Goal: Task Accomplishment & Management: Use online tool/utility

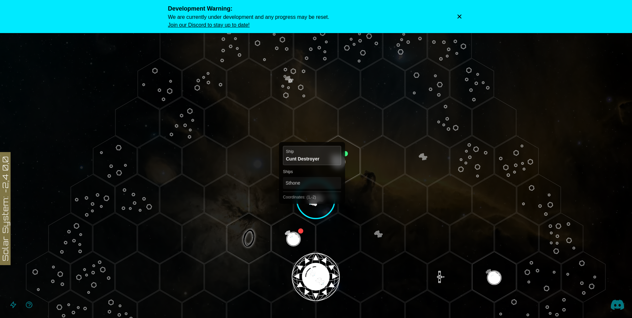
click at [312, 198] on polygon "Hex at coordinates 1,-2, clickable" at bounding box center [316, 199] width 44 height 51
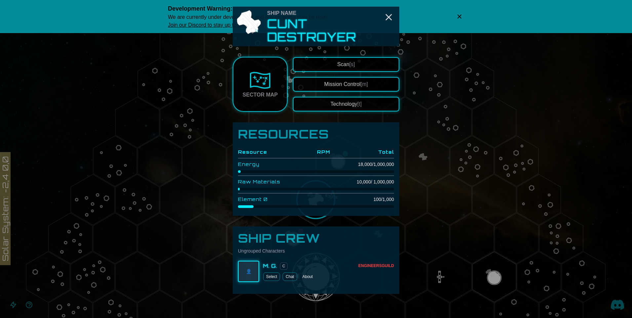
click at [352, 55] on div "Ship Name Cunt Destroyer Sector Map Scan [s] Mission Control [m] Technology [t]…" at bounding box center [316, 150] width 166 height 287
click at [355, 65] on button "Scan [s]" at bounding box center [346, 64] width 106 height 15
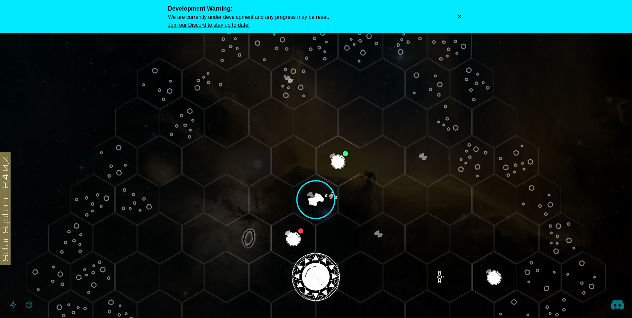
click at [459, 15] on icon "Dismiss warning" at bounding box center [459, 16] width 7 height 7
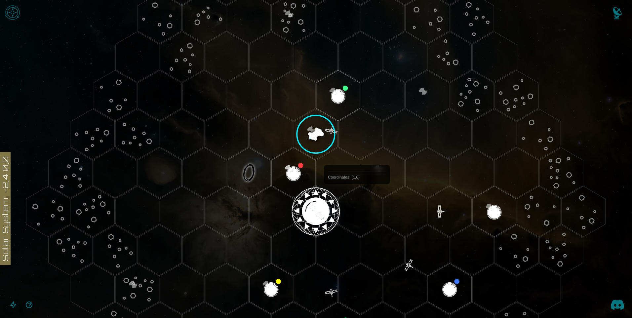
scroll to position [66, 0]
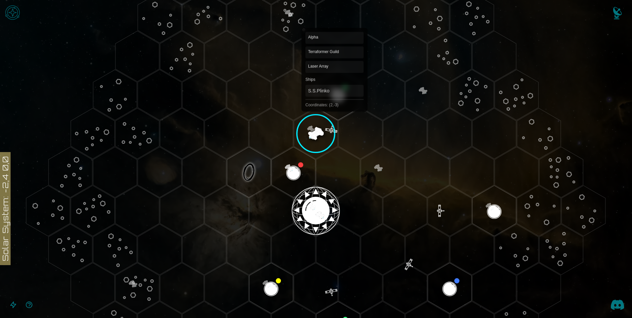
click at [334, 94] on polygon "Hex at coordinates 2,-3, clickable" at bounding box center [338, 95] width 44 height 51
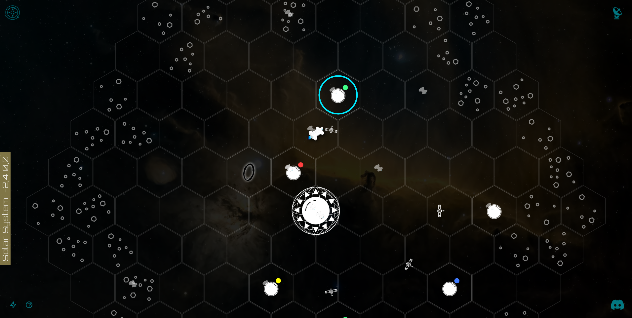
click at [335, 99] on image at bounding box center [338, 95] width 52 height 52
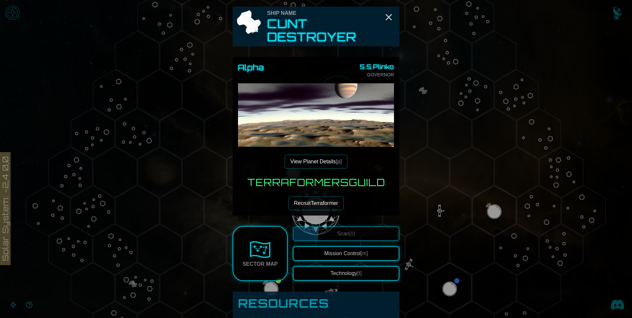
click at [338, 163] on span "[p]" at bounding box center [339, 162] width 6 height 6
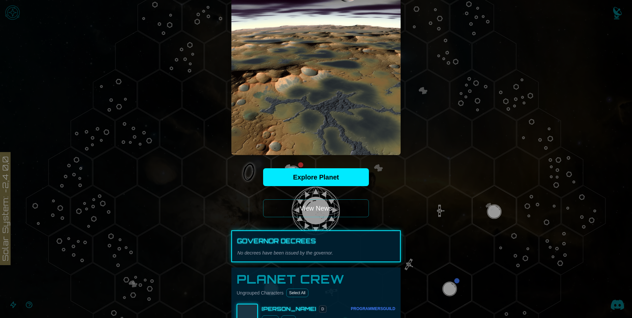
scroll to position [0, 0]
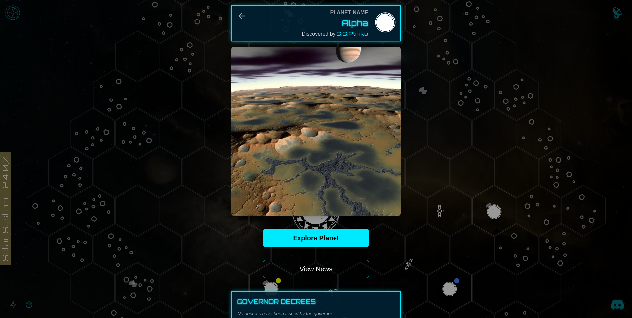
click at [475, 34] on div at bounding box center [316, 159] width 632 height 318
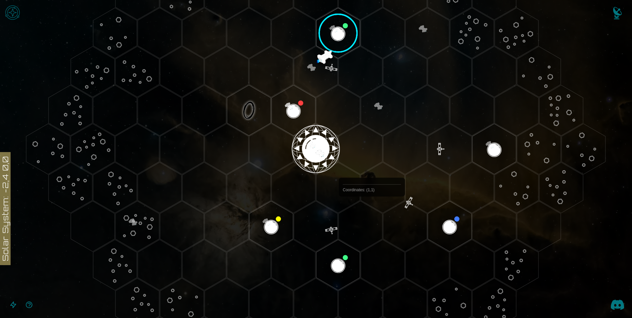
scroll to position [132, 0]
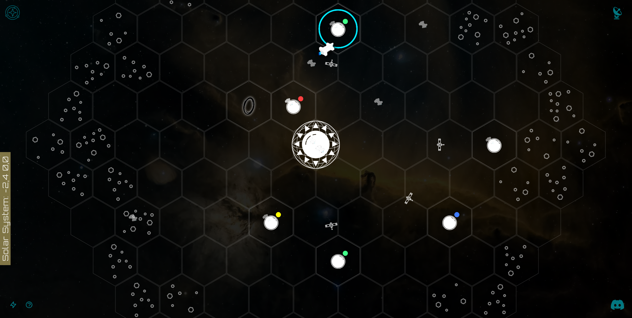
click at [256, 109] on polygon "Hex at coordinates -1,-1, clickable" at bounding box center [249, 106] width 44 height 51
click at [255, 110] on image at bounding box center [249, 106] width 52 height 52
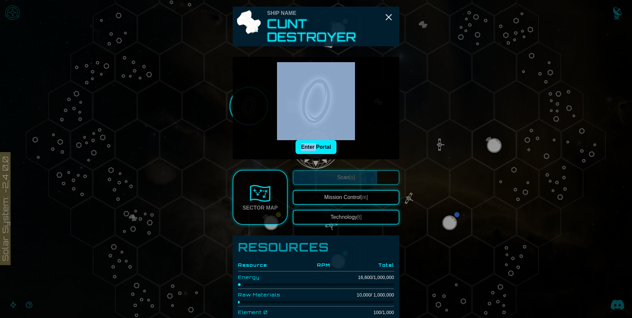
click at [255, 110] on div "Enter Portal" at bounding box center [316, 108] width 156 height 92
drag, startPoint x: 255, startPoint y: 110, endPoint x: 249, endPoint y: 113, distance: 6.7
click at [249, 113] on div "Enter Portal" at bounding box center [316, 108] width 156 height 92
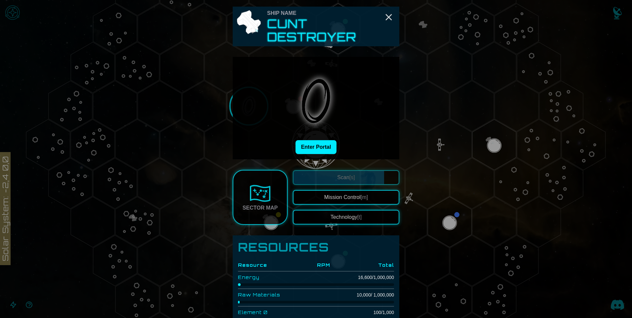
click at [207, 145] on div at bounding box center [316, 159] width 632 height 318
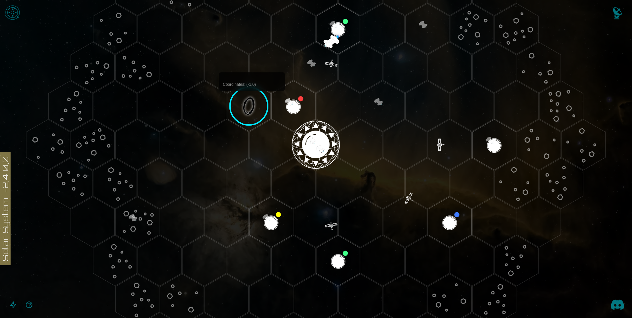
click at [245, 106] on image at bounding box center [249, 106] width 52 height 52
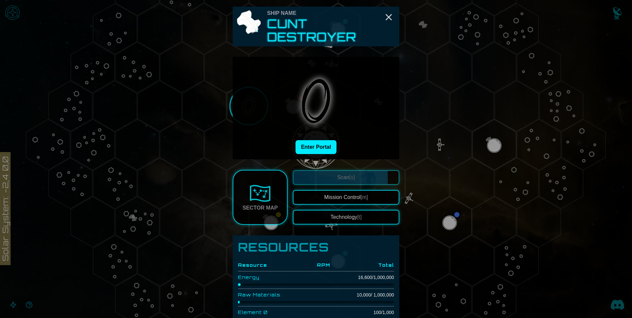
click at [309, 140] on img at bounding box center [316, 101] width 78 height 78
click at [316, 151] on button "Enter Portal" at bounding box center [315, 147] width 41 height 14
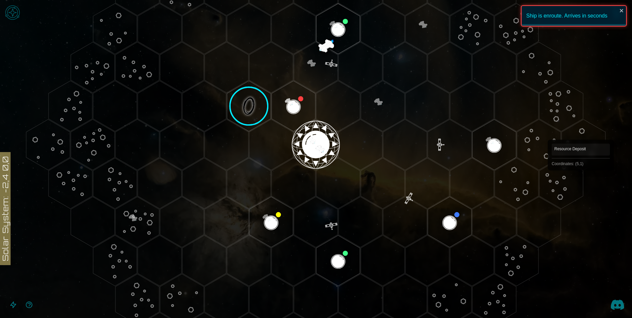
drag, startPoint x: 368, startPoint y: 143, endPoint x: 631, endPoint y: 165, distance: 264.2
click at [625, 169] on icon at bounding box center [316, 145] width 632 height 554
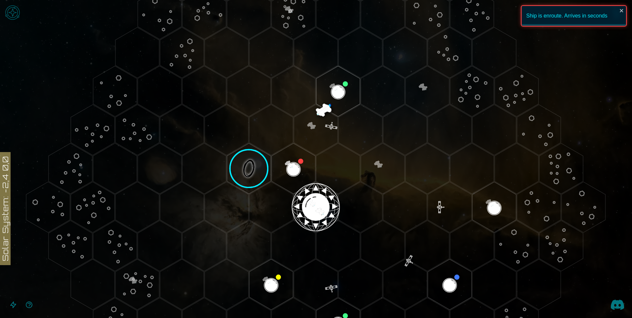
scroll to position [69, 0]
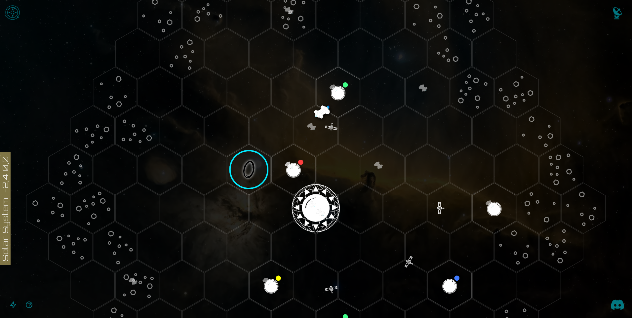
drag, startPoint x: 624, startPoint y: 136, endPoint x: 624, endPoint y: 116, distance: 20.2
click at [624, 116] on icon at bounding box center [316, 208] width 632 height 554
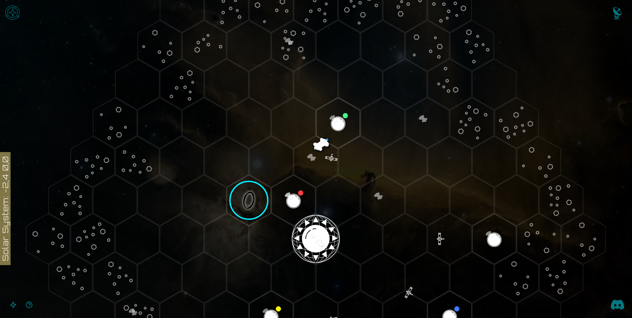
scroll to position [34, 0]
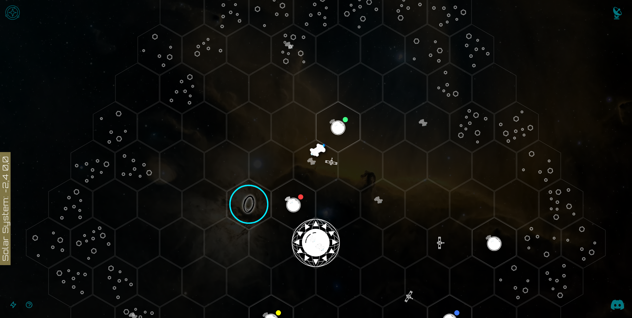
click at [621, 11] on img "Notifications" at bounding box center [617, 14] width 26 height 26
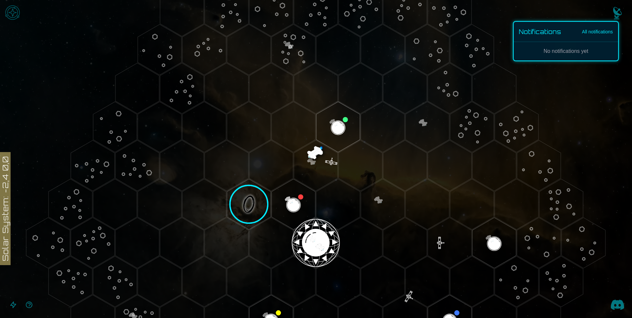
click at [619, 17] on img "Notifications" at bounding box center [617, 14] width 26 height 26
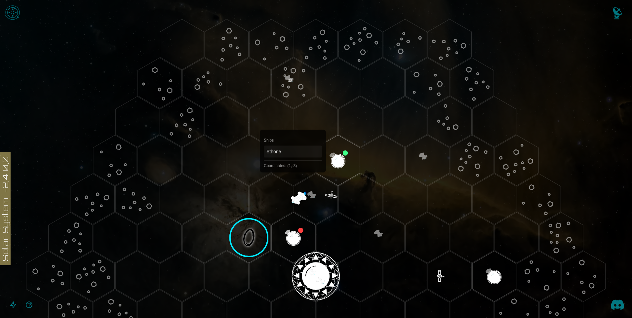
scroll to position [0, 0]
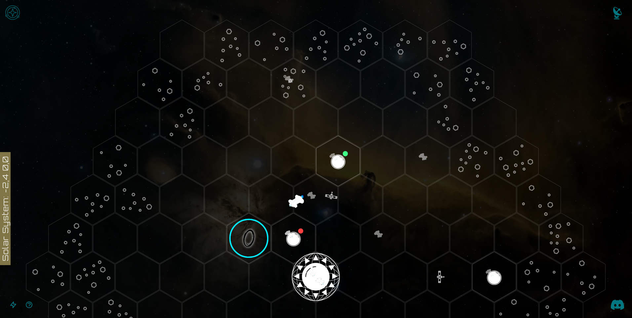
click at [13, 12] on img "Open game menu" at bounding box center [13, 13] width 20 height 20
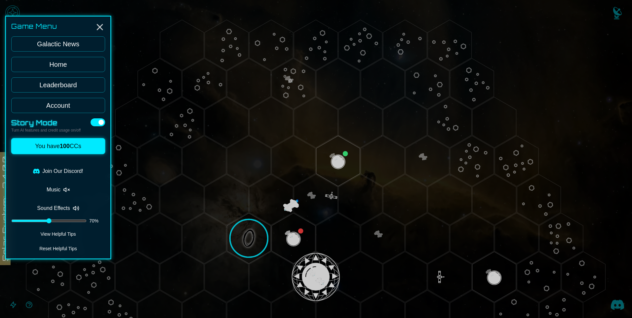
click at [79, 46] on link "Galactic News" at bounding box center [58, 43] width 94 height 15
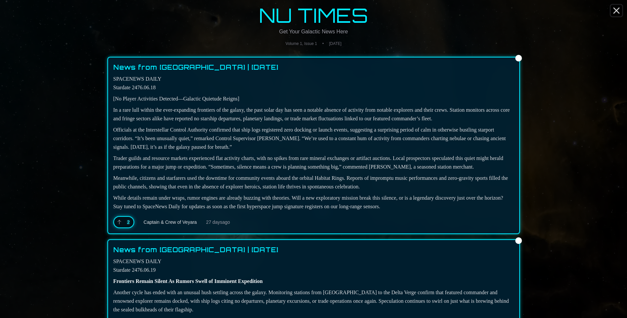
click at [615, 8] on icon "Close" at bounding box center [616, 10] width 11 height 11
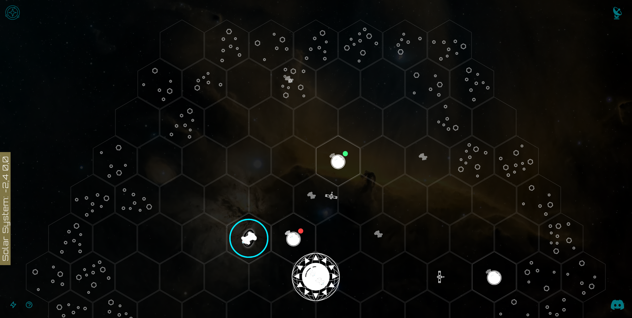
click at [253, 240] on image at bounding box center [249, 238] width 52 height 52
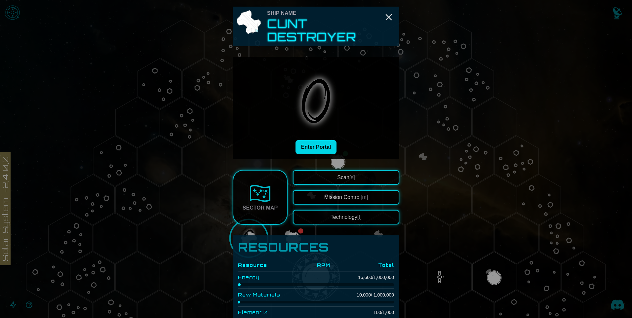
click at [303, 147] on button "Enter Portal" at bounding box center [315, 147] width 41 height 14
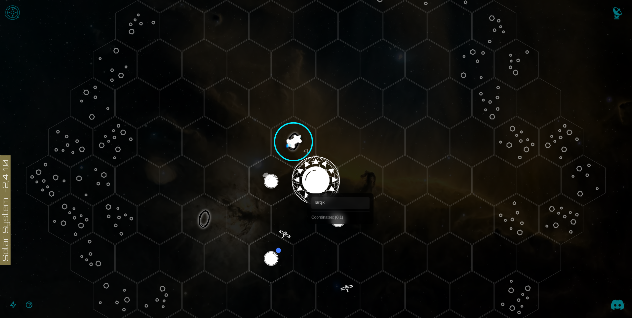
scroll to position [99, 0]
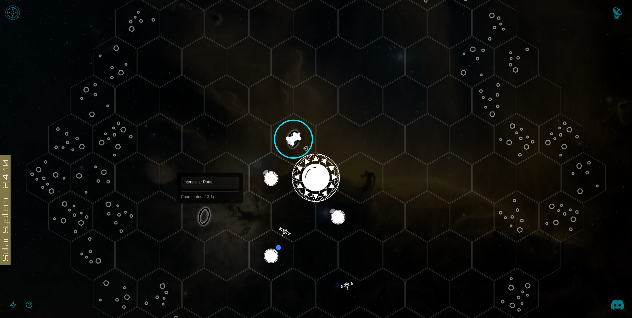
click at [210, 213] on polygon "Hex at coordinates -3,1, clickable" at bounding box center [204, 216] width 44 height 51
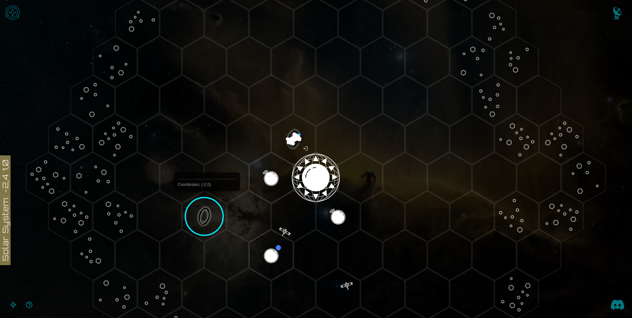
click at [204, 207] on image at bounding box center [204, 217] width 52 height 52
click at [213, 216] on image at bounding box center [204, 217] width 52 height 52
click at [219, 218] on image at bounding box center [204, 217] width 52 height 52
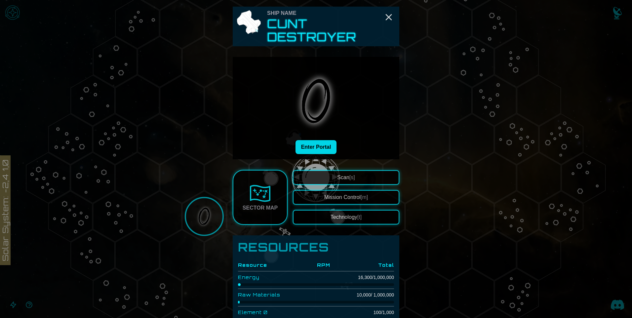
click at [307, 152] on button "Enter Portal" at bounding box center [315, 147] width 41 height 14
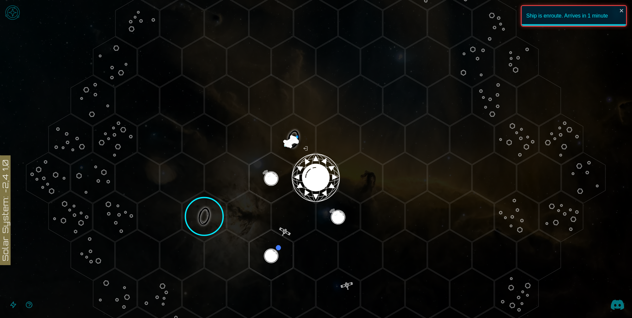
click at [206, 212] on image at bounding box center [204, 217] width 52 height 52
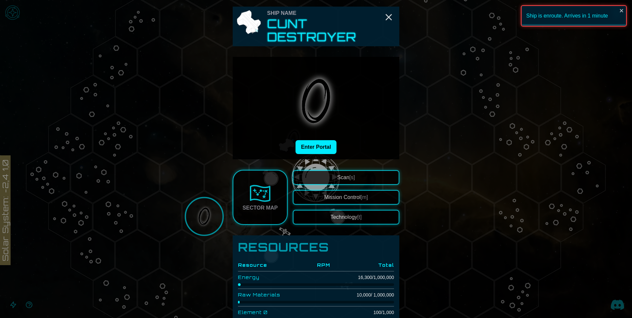
click at [223, 215] on div at bounding box center [316, 159] width 632 height 318
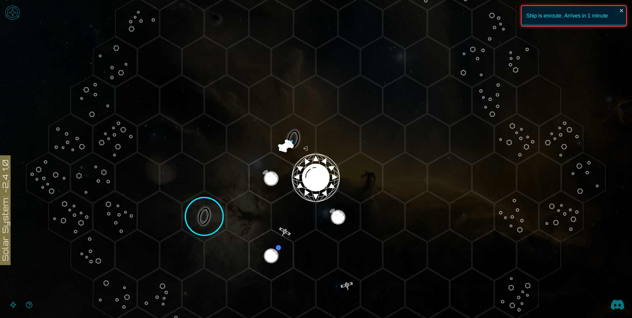
click at [215, 217] on image at bounding box center [204, 217] width 52 height 52
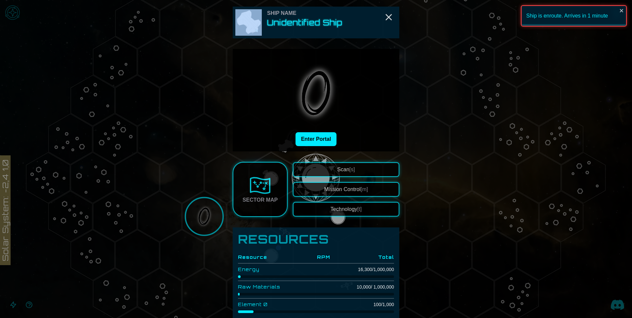
click at [215, 217] on div at bounding box center [316, 159] width 632 height 318
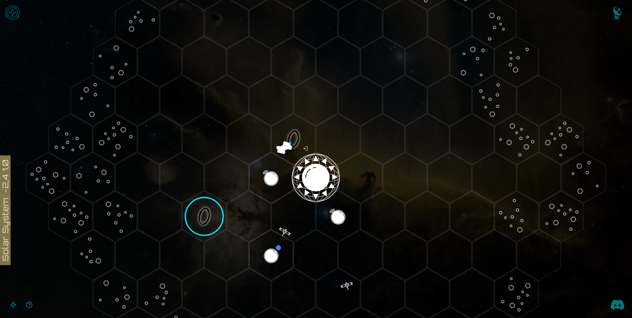
click at [221, 224] on image at bounding box center [204, 217] width 52 height 52
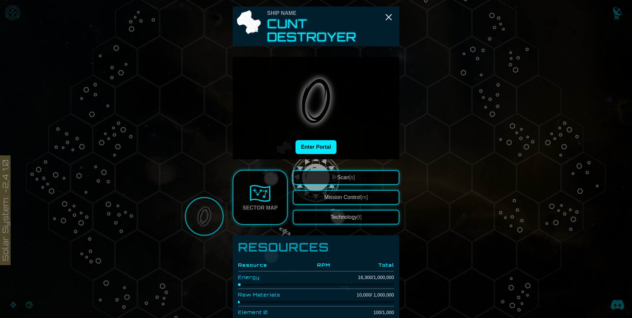
click at [220, 223] on div at bounding box center [316, 159] width 632 height 318
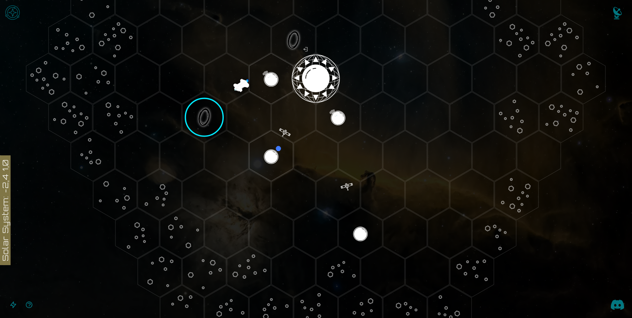
scroll to position [231, 0]
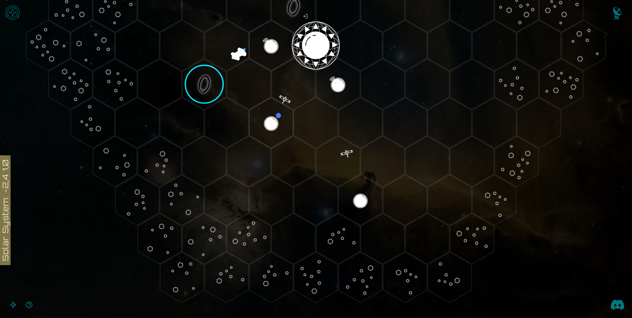
click at [616, 308] on img at bounding box center [616, 304] width 13 height 13
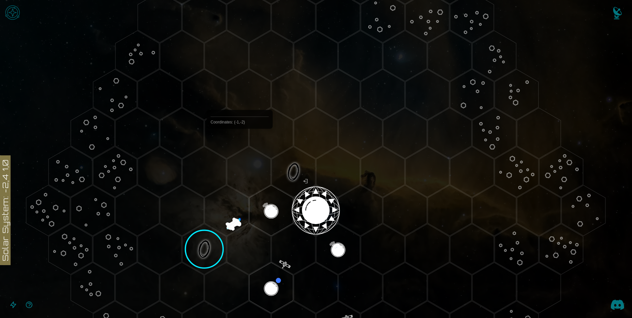
scroll to position [66, 0]
click at [206, 251] on image at bounding box center [204, 250] width 52 height 52
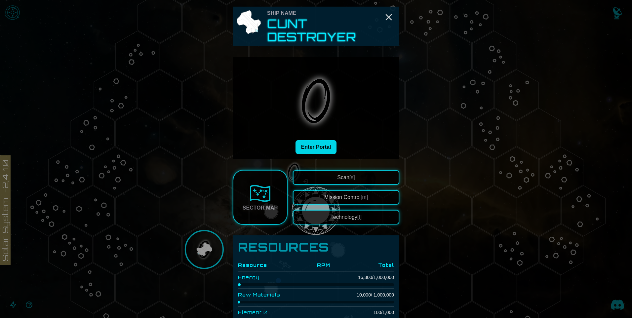
click at [309, 142] on button "Enter Portal" at bounding box center [315, 147] width 41 height 14
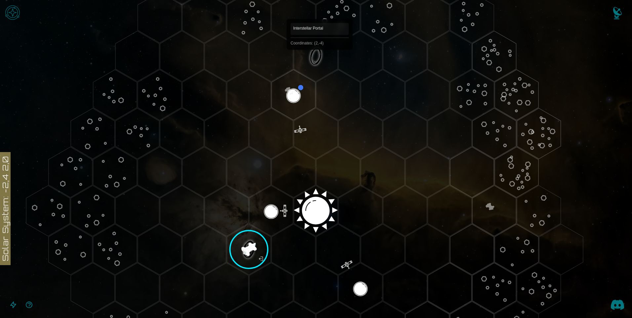
click at [319, 59] on polygon "Hex at coordinates 2,-4, clickable" at bounding box center [316, 56] width 44 height 51
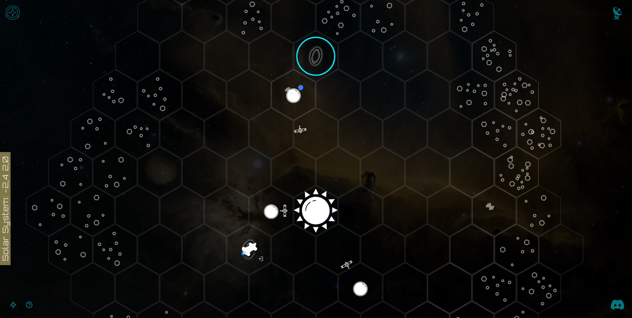
click at [324, 63] on image at bounding box center [316, 56] width 52 height 52
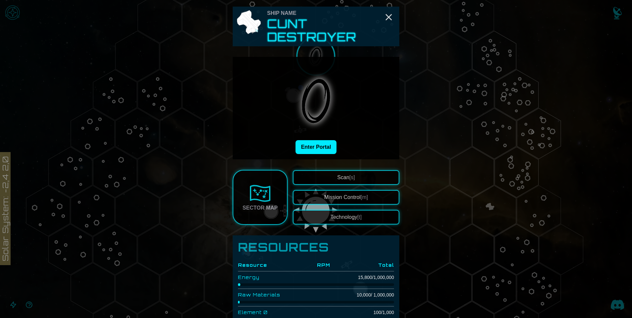
click at [324, 63] on img at bounding box center [316, 101] width 78 height 78
click at [393, 96] on div "Enter Portal" at bounding box center [316, 108] width 166 height 102
click at [315, 149] on button "Enter Portal" at bounding box center [315, 147] width 41 height 14
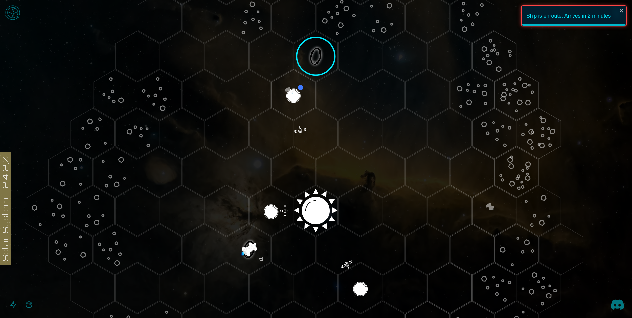
click at [332, 65] on image at bounding box center [316, 56] width 52 height 52
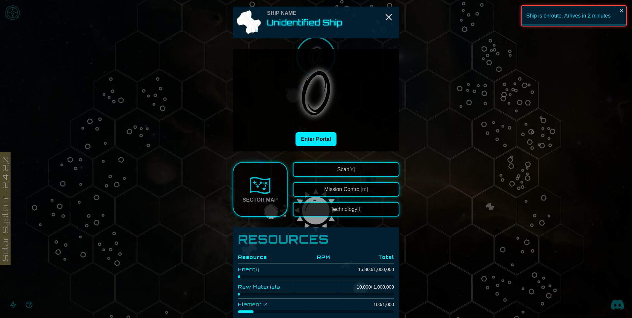
click at [332, 65] on img at bounding box center [316, 93] width 78 height 78
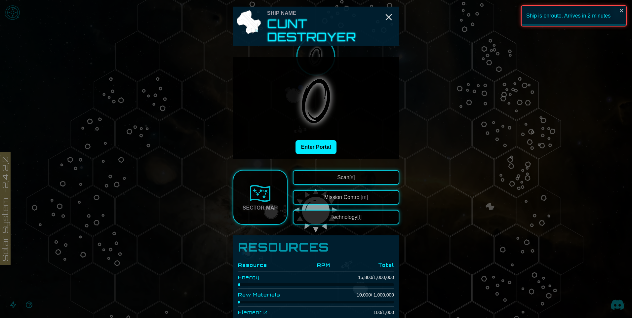
click at [332, 65] on img at bounding box center [316, 101] width 78 height 78
click at [386, 15] on icon "Close" at bounding box center [388, 17] width 11 height 11
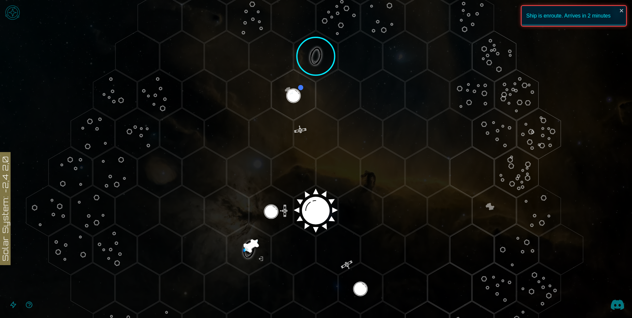
click at [294, 57] on image at bounding box center [316, 56] width 52 height 52
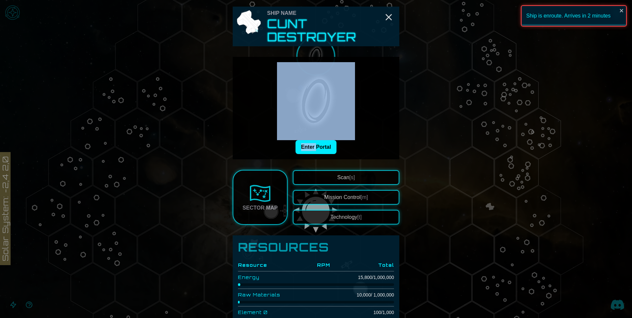
click at [294, 57] on div "Enter Portal" at bounding box center [316, 108] width 166 height 102
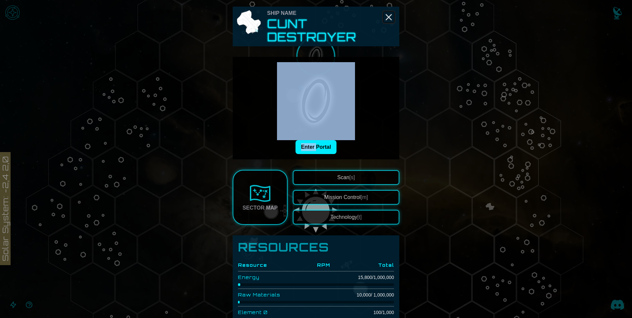
click at [386, 15] on icon "Close" at bounding box center [388, 17] width 11 height 11
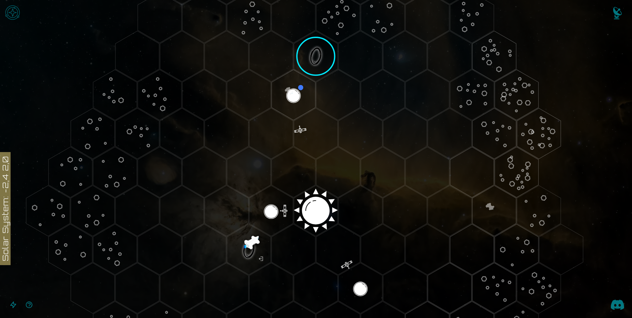
click at [292, 65] on image at bounding box center [316, 56] width 52 height 52
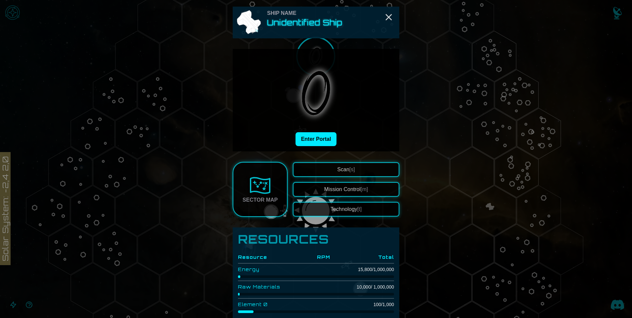
click at [292, 65] on img at bounding box center [316, 93] width 78 height 78
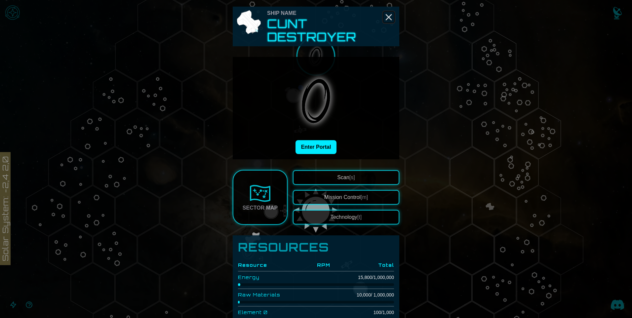
click at [383, 19] on icon "Close" at bounding box center [388, 17] width 11 height 11
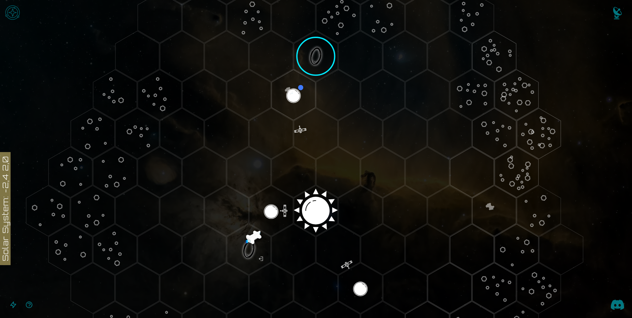
click at [327, 44] on image at bounding box center [316, 56] width 52 height 52
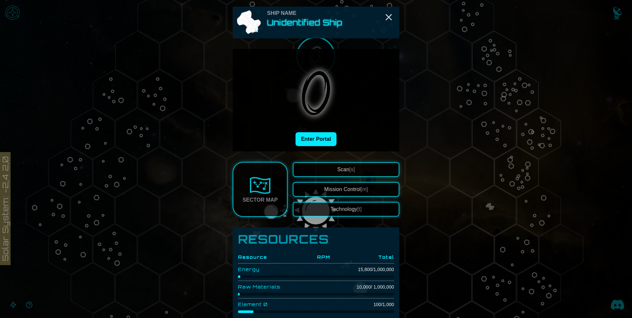
click at [327, 44] on div "Ship Name Unidentified Ship Enter Portal Sector Map Scan [s] Mission Control [m…" at bounding box center [316, 203] width 166 height 392
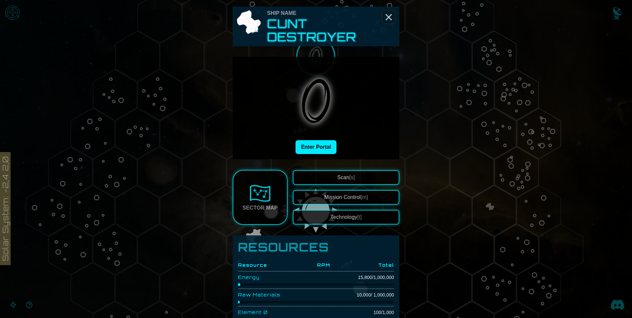
drag, startPoint x: 327, startPoint y: 44, endPoint x: 387, endPoint y: 17, distance: 66.5
click at [387, 17] on icon "Close" at bounding box center [388, 17] width 11 height 11
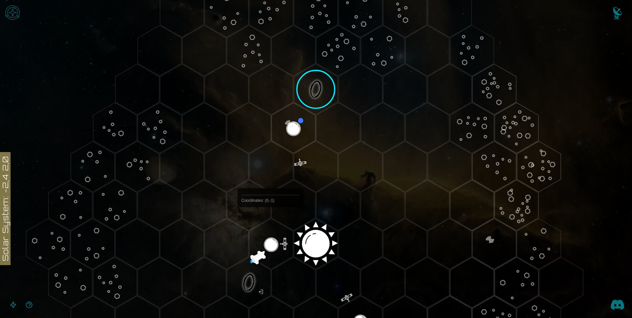
scroll to position [0, 0]
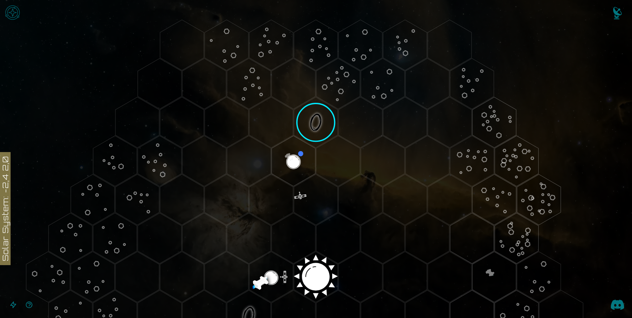
click at [8, 8] on img "Open game menu" at bounding box center [13, 13] width 20 height 20
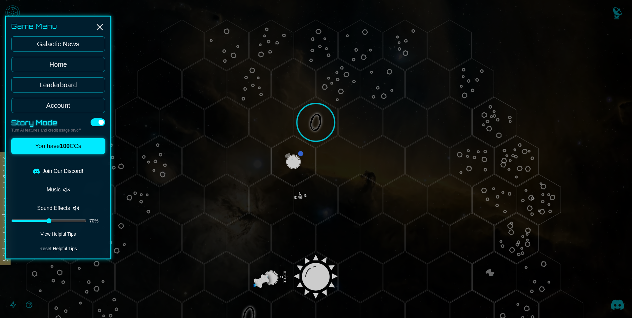
click at [68, 84] on link "Leaderboard" at bounding box center [58, 84] width 94 height 15
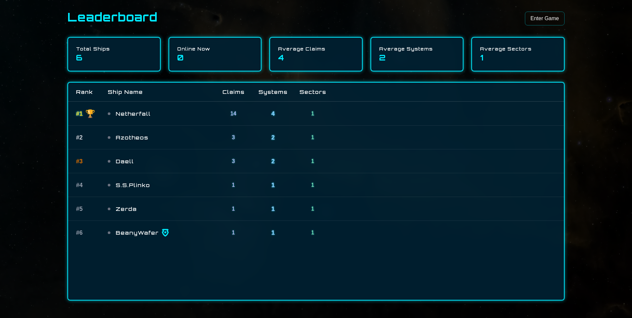
click at [543, 16] on link "Enter Game" at bounding box center [545, 19] width 40 height 14
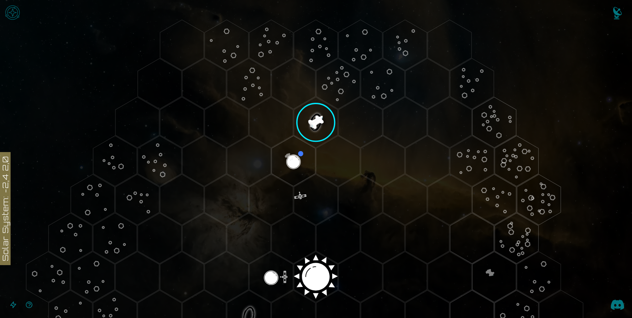
click at [313, 120] on image at bounding box center [316, 122] width 52 height 52
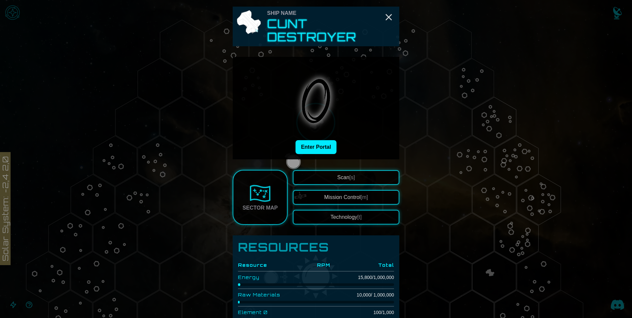
click at [315, 144] on button "Enter Portal" at bounding box center [315, 147] width 41 height 14
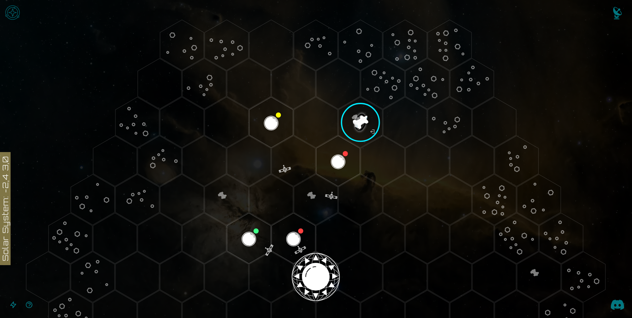
click at [361, 127] on image at bounding box center [360, 122] width 52 height 52
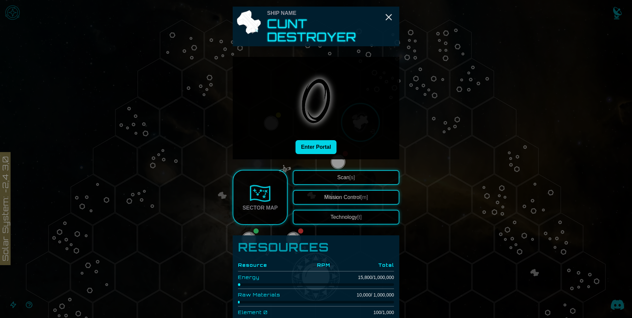
click at [322, 147] on button "Enter Portal" at bounding box center [315, 147] width 41 height 14
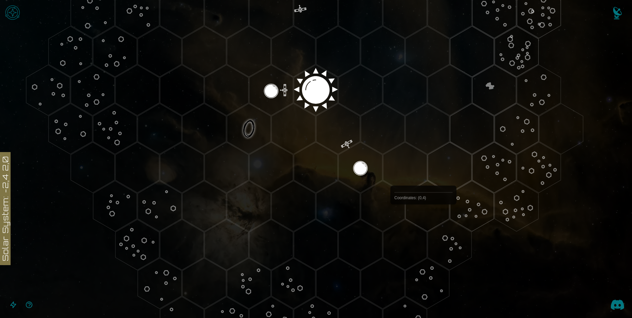
scroll to position [66, 0]
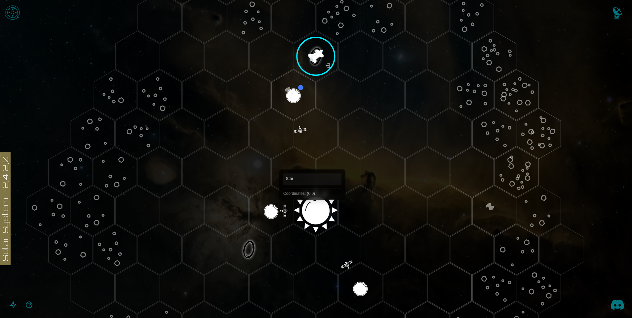
click at [312, 210] on polygon "Hex at coordinates 0,0, clickable" at bounding box center [316, 210] width 44 height 51
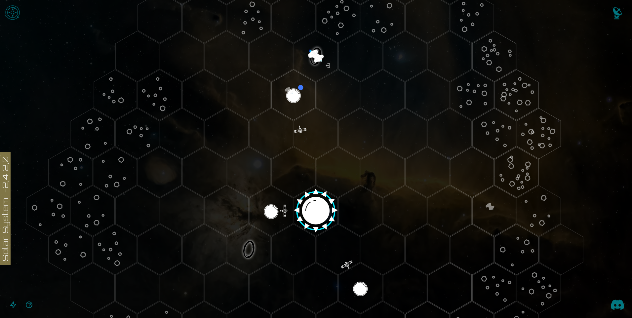
click at [318, 218] on image at bounding box center [316, 208] width 52 height 52
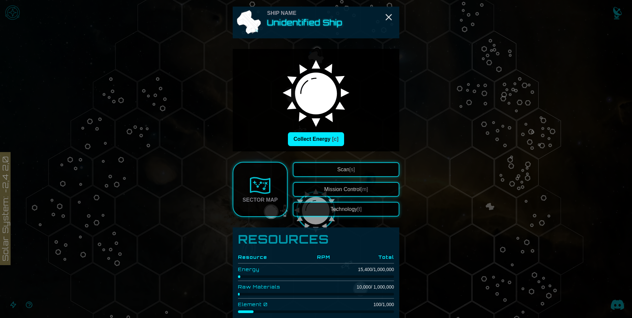
click at [318, 218] on div "Ship Name Unidentified Ship Collect Energy [c] Sector Map Scan [s] Mission Cont…" at bounding box center [316, 203] width 166 height 392
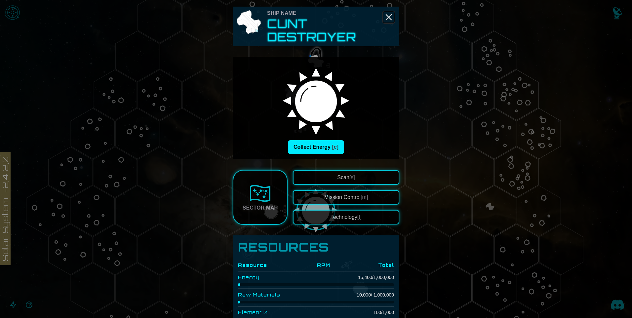
click at [384, 16] on icon "Close" at bounding box center [388, 17] width 11 height 11
